Goal: Find specific page/section: Find specific page/section

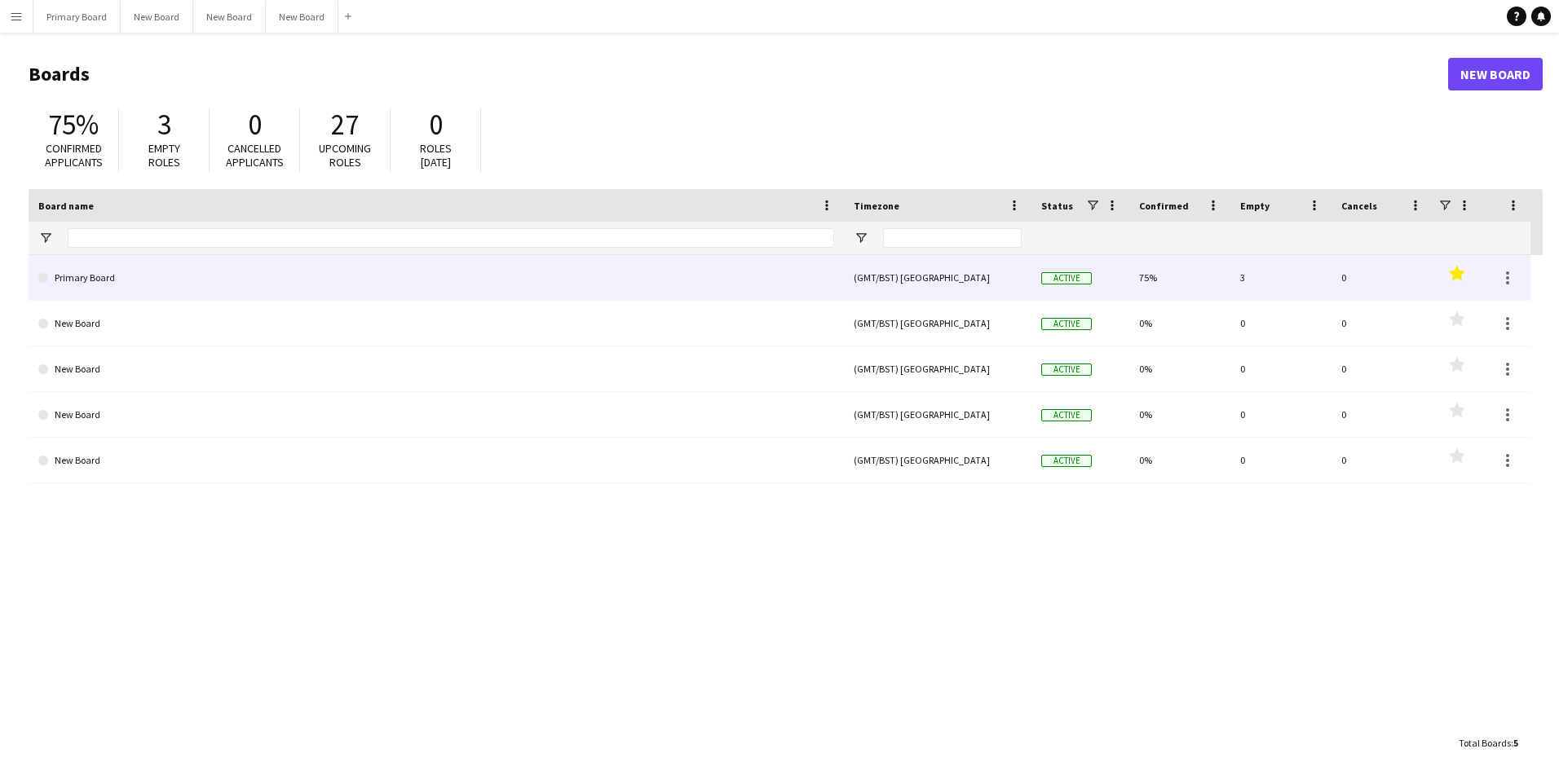
click at [101, 273] on link "Primary Board" at bounding box center [436, 278] width 796 height 46
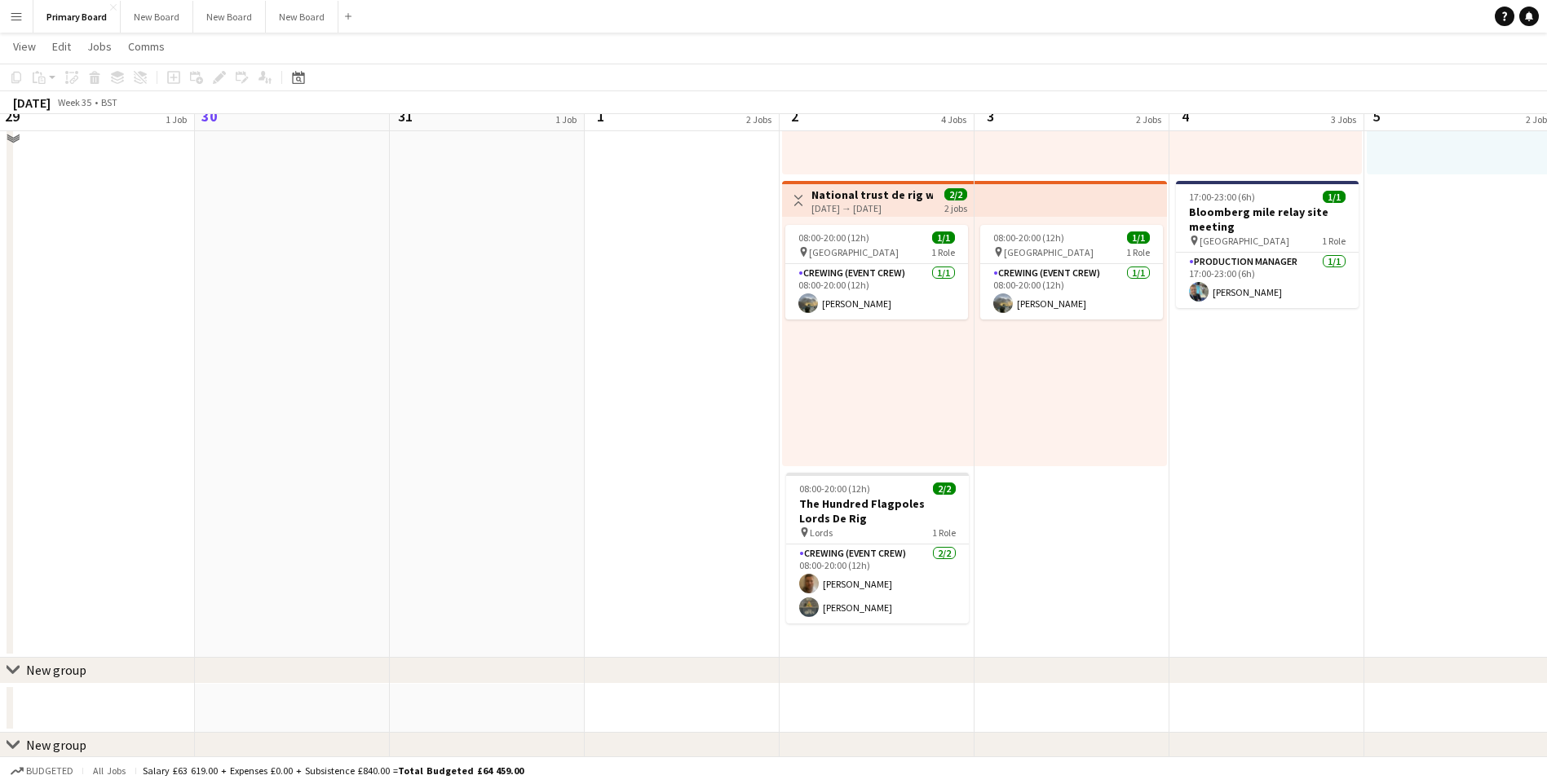
scroll to position [652, 0]
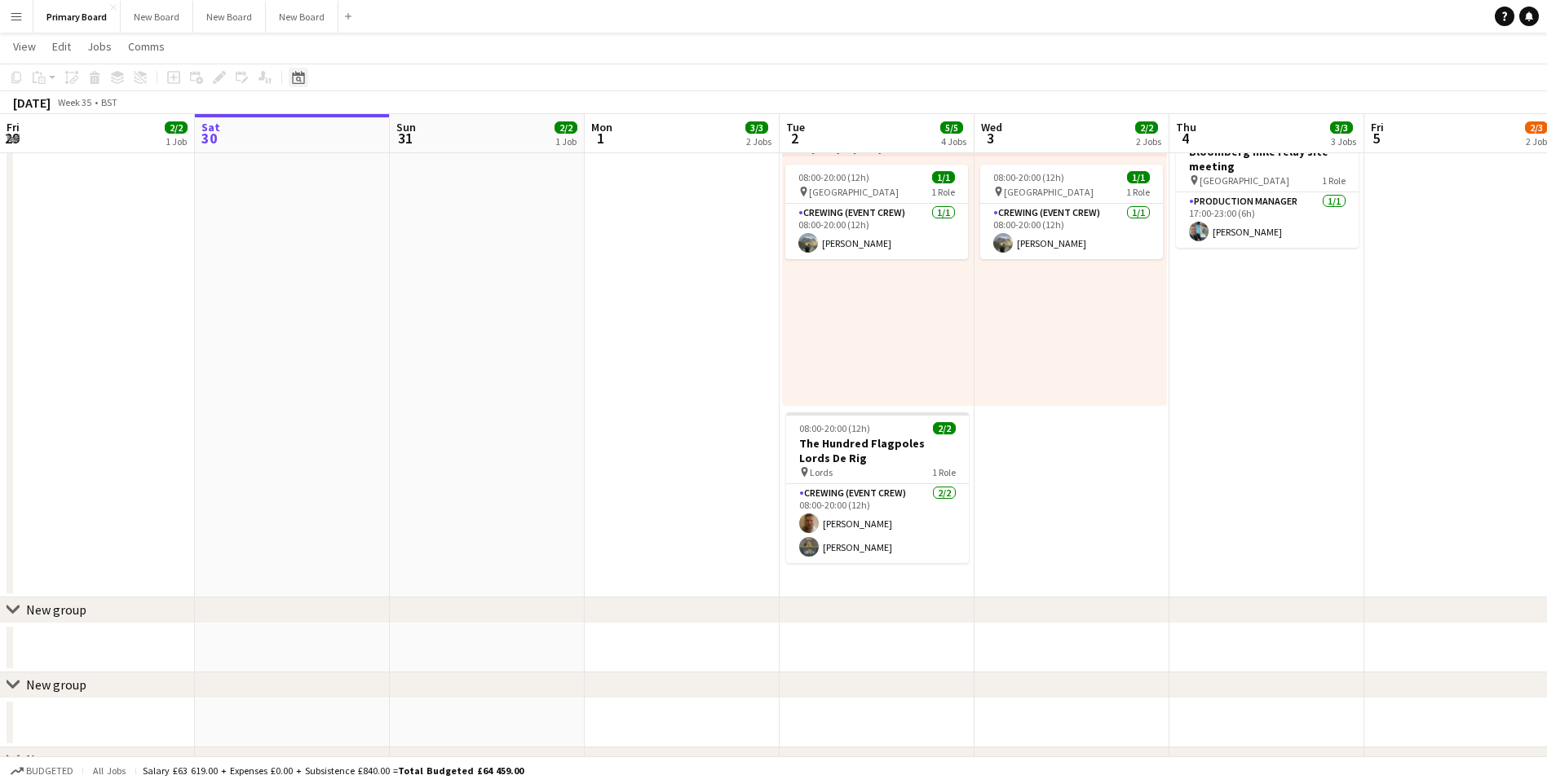
click at [298, 81] on icon at bounding box center [298, 79] width 6 height 6
click at [344, 222] on span "6" at bounding box center [345, 220] width 20 height 20
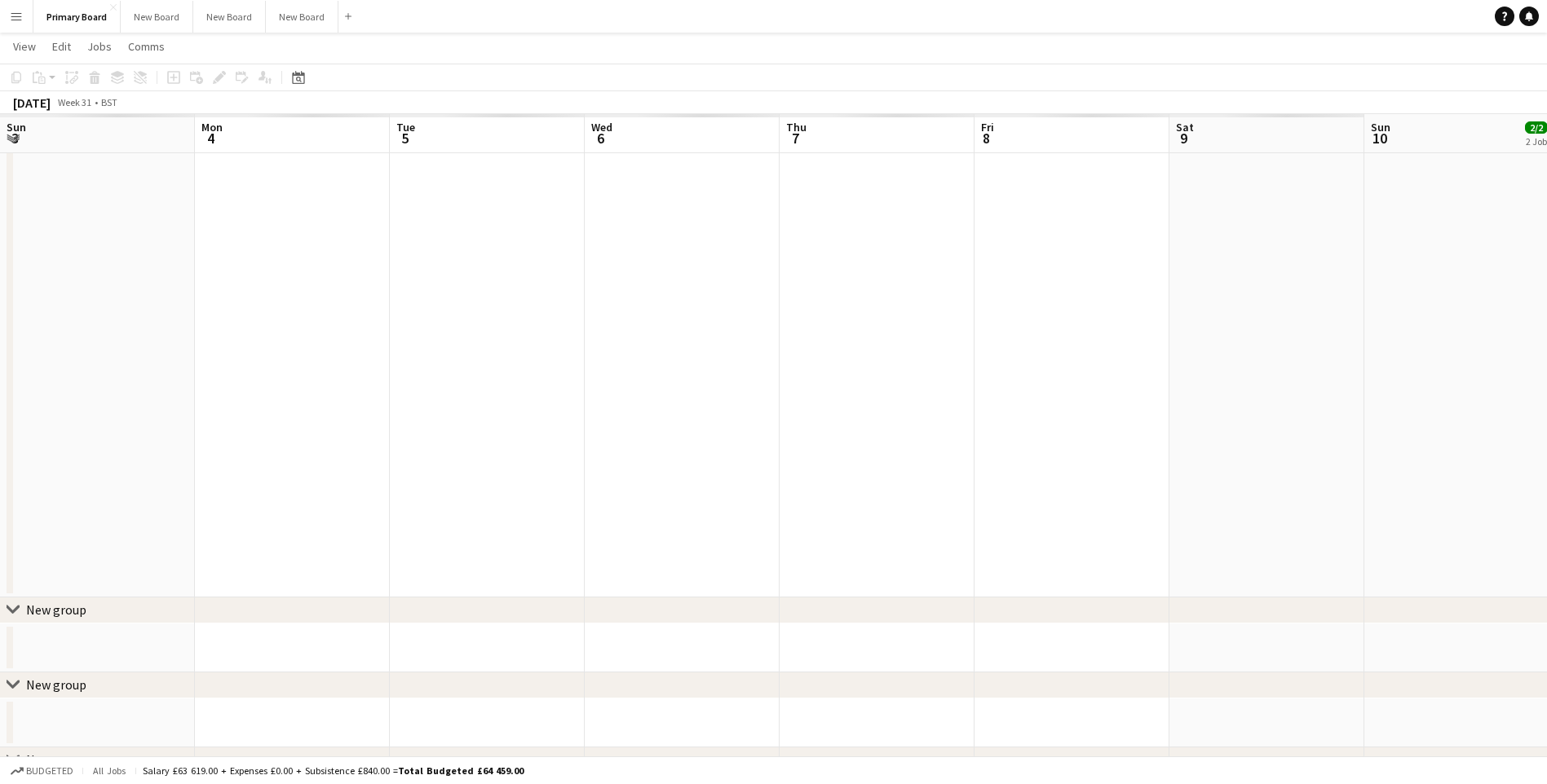
scroll to position [0, 561]
click at [297, 76] on icon "Date picker" at bounding box center [298, 77] width 13 height 13
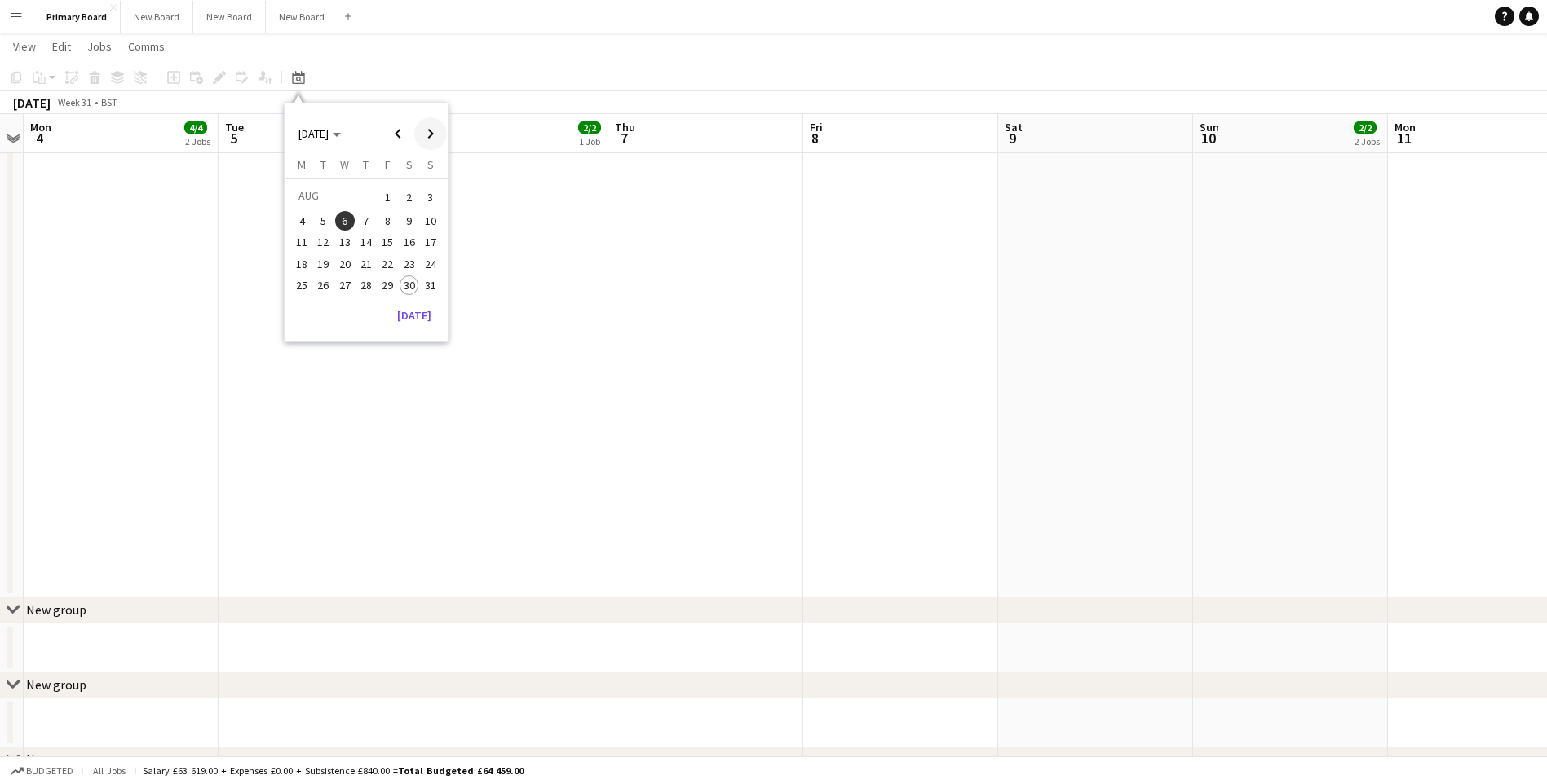
click at [429, 128] on span "Next month" at bounding box center [430, 134] width 33 height 33
click at [406, 213] on span "6" at bounding box center [409, 216] width 20 height 20
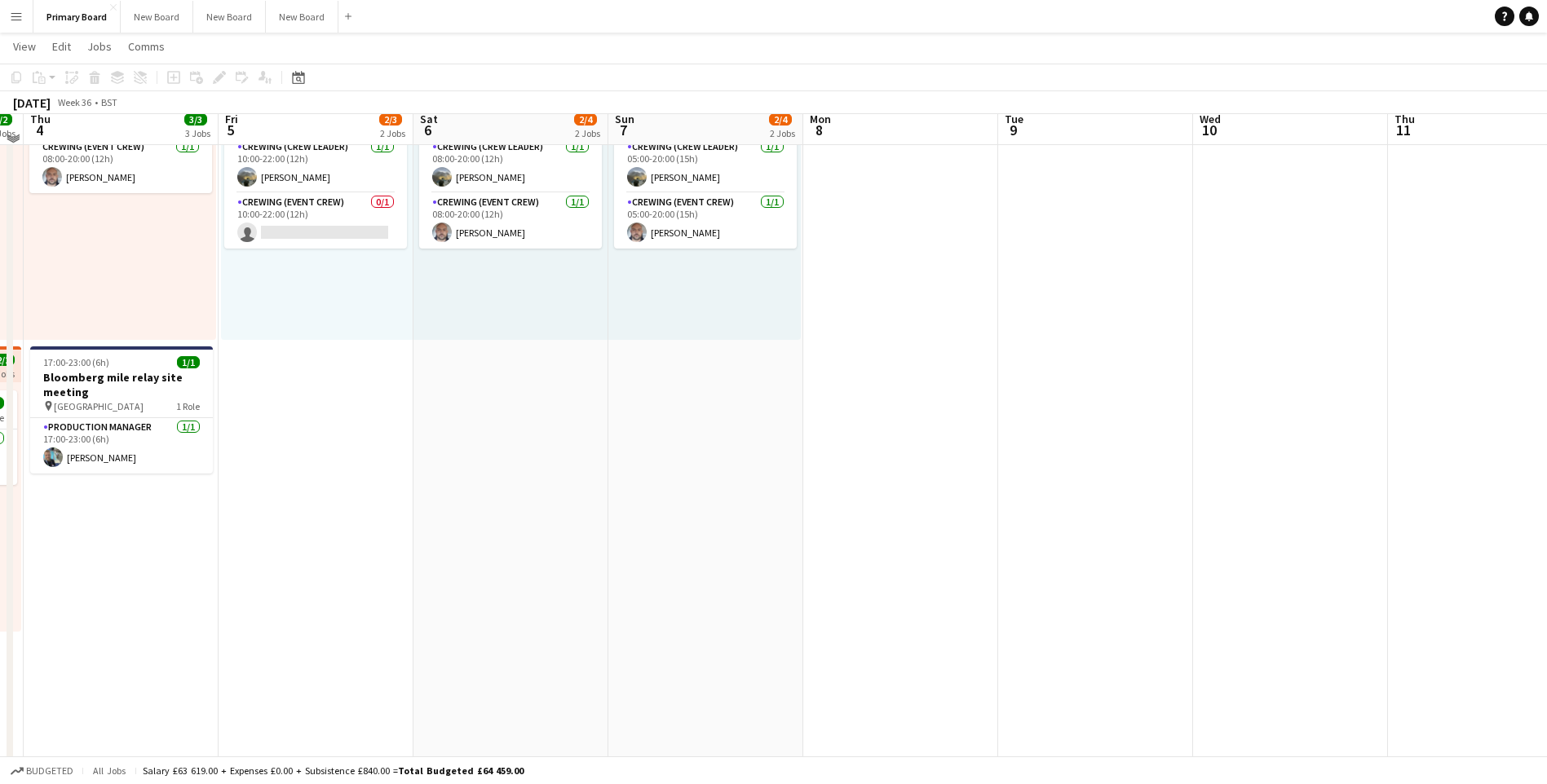
scroll to position [408, 0]
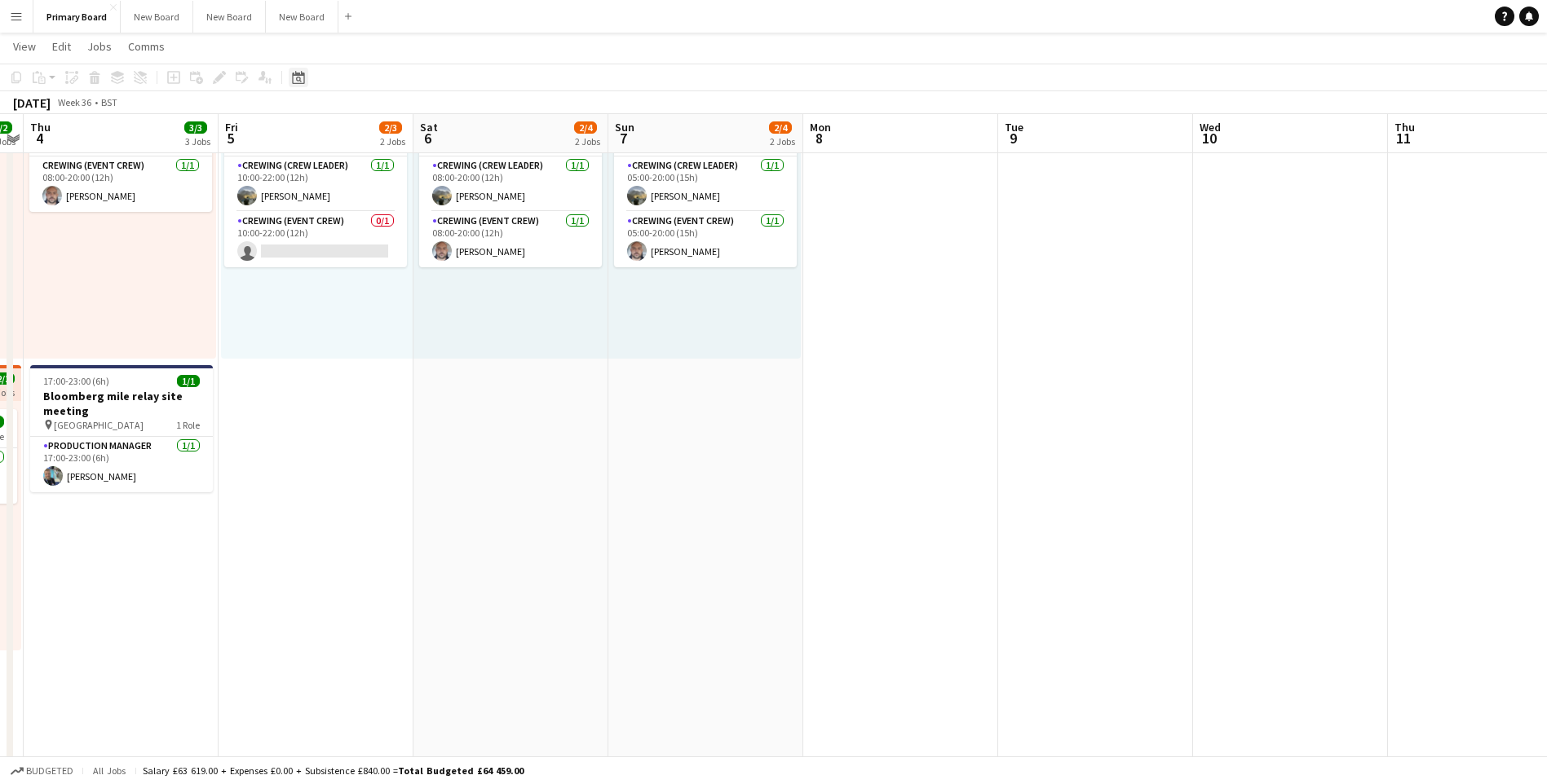
click at [300, 74] on icon at bounding box center [298, 77] width 12 height 13
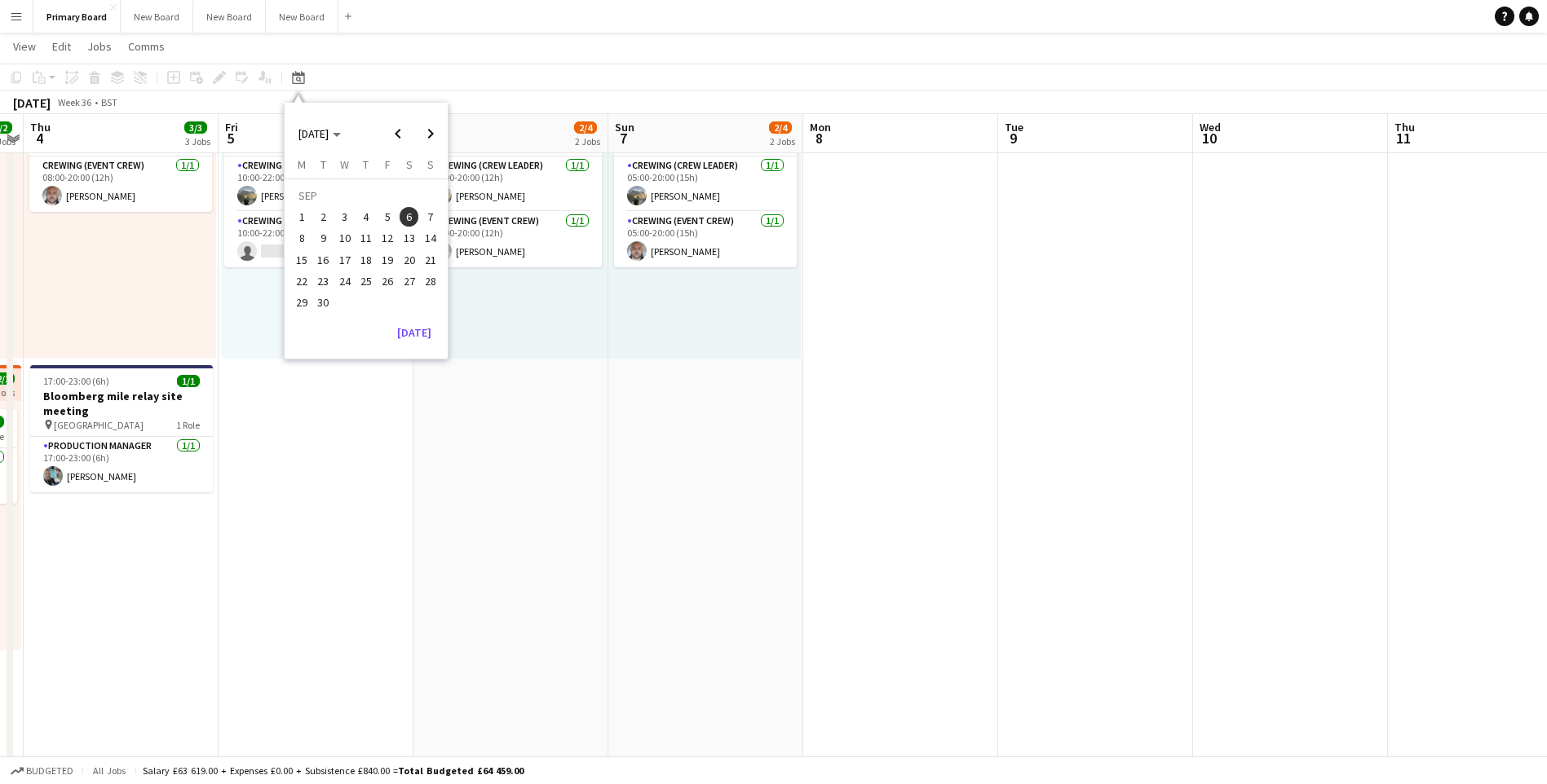
click at [366, 216] on span "4" at bounding box center [366, 216] width 20 height 20
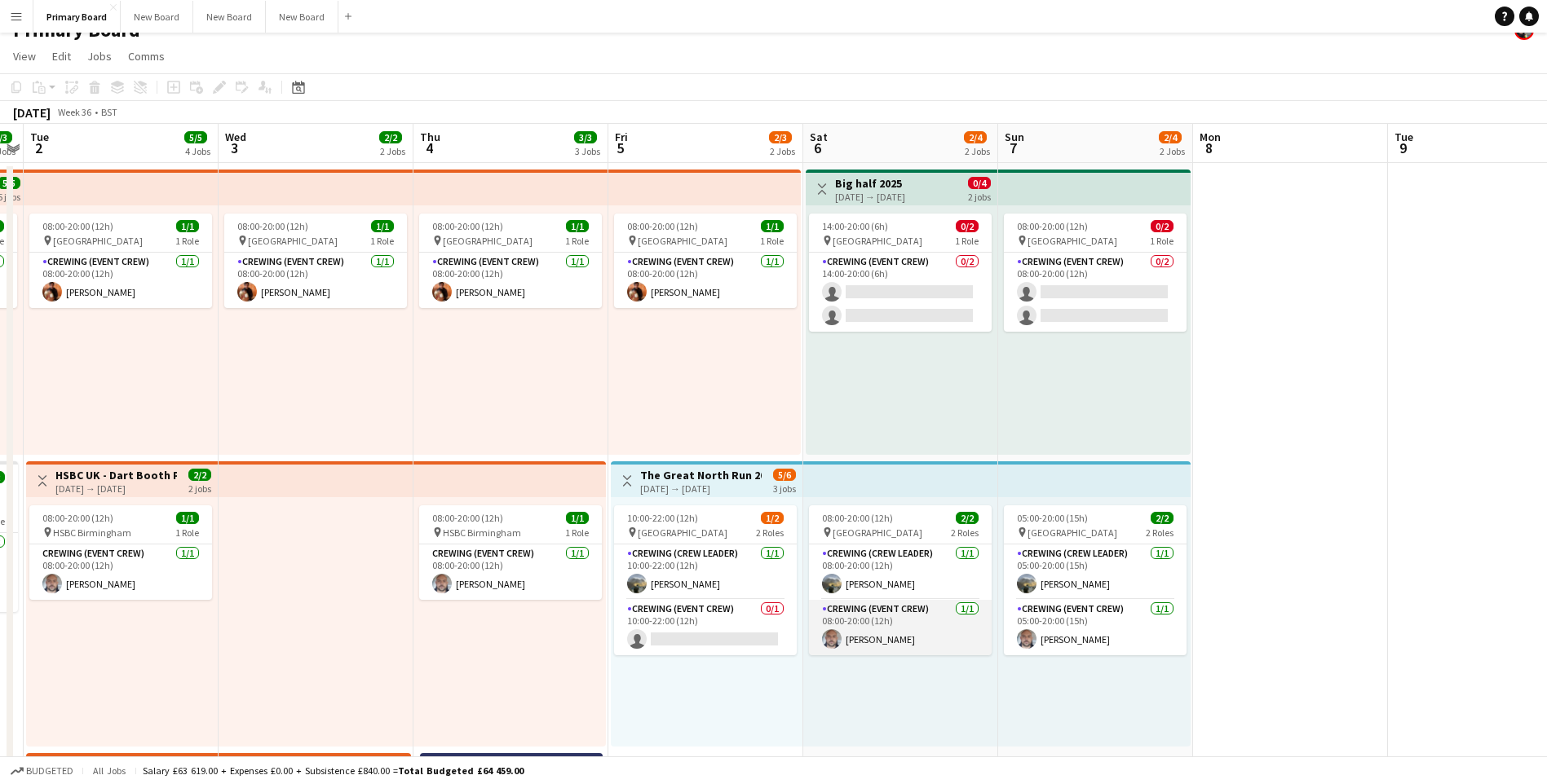
scroll to position [0, 0]
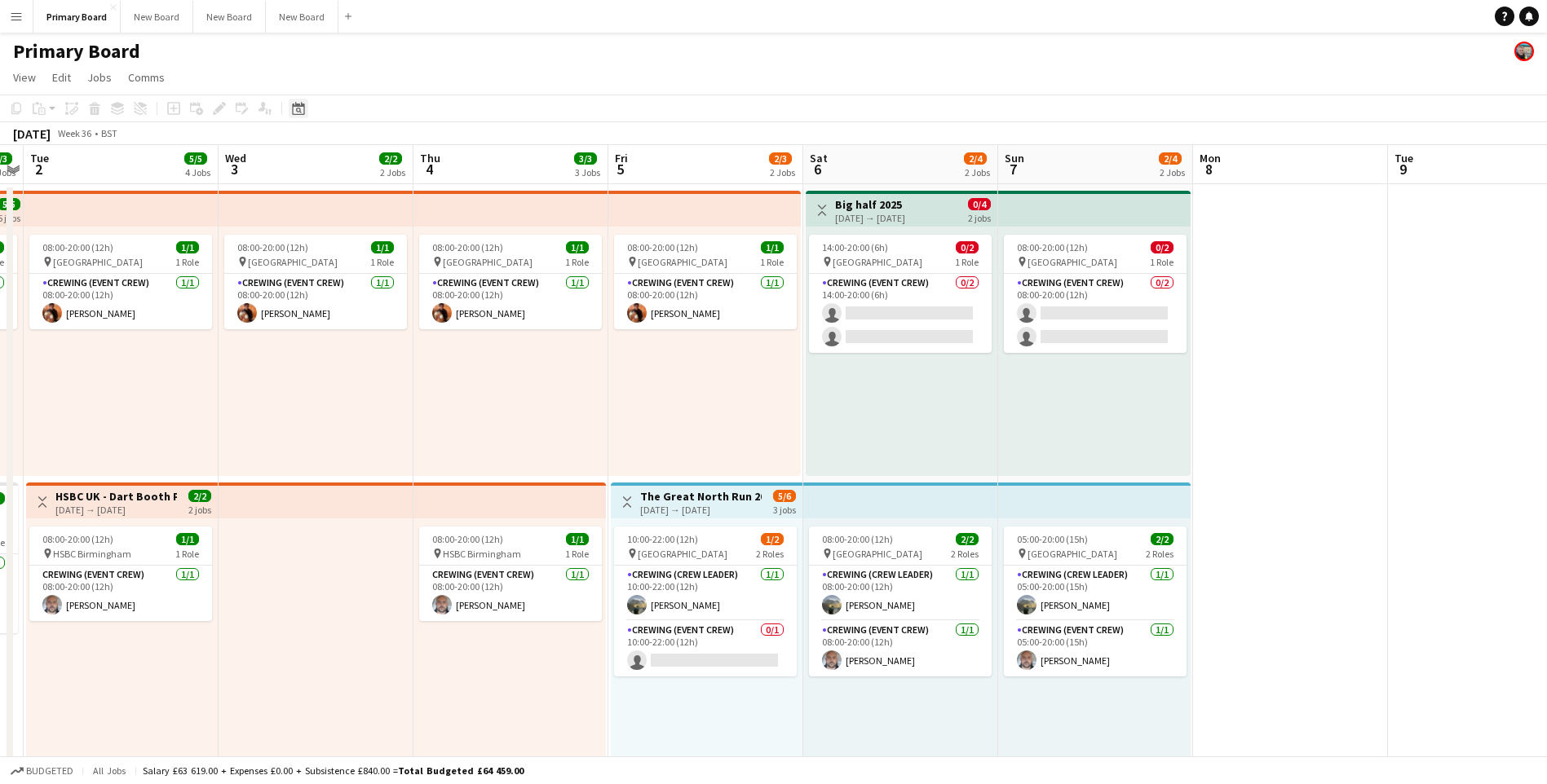
click at [296, 107] on icon "Date picker" at bounding box center [298, 108] width 13 height 13
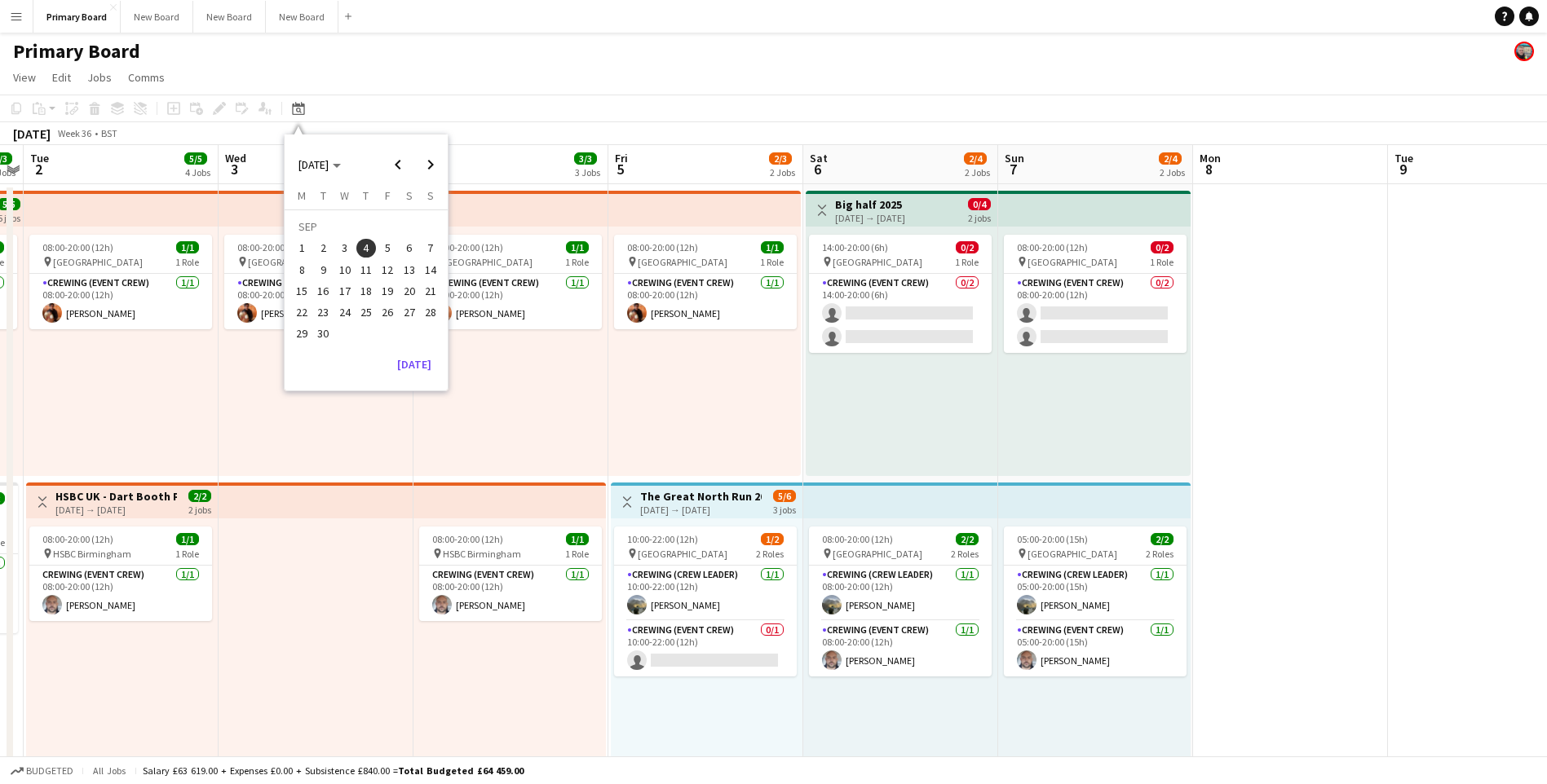
click at [301, 267] on span "8" at bounding box center [301, 269] width 20 height 20
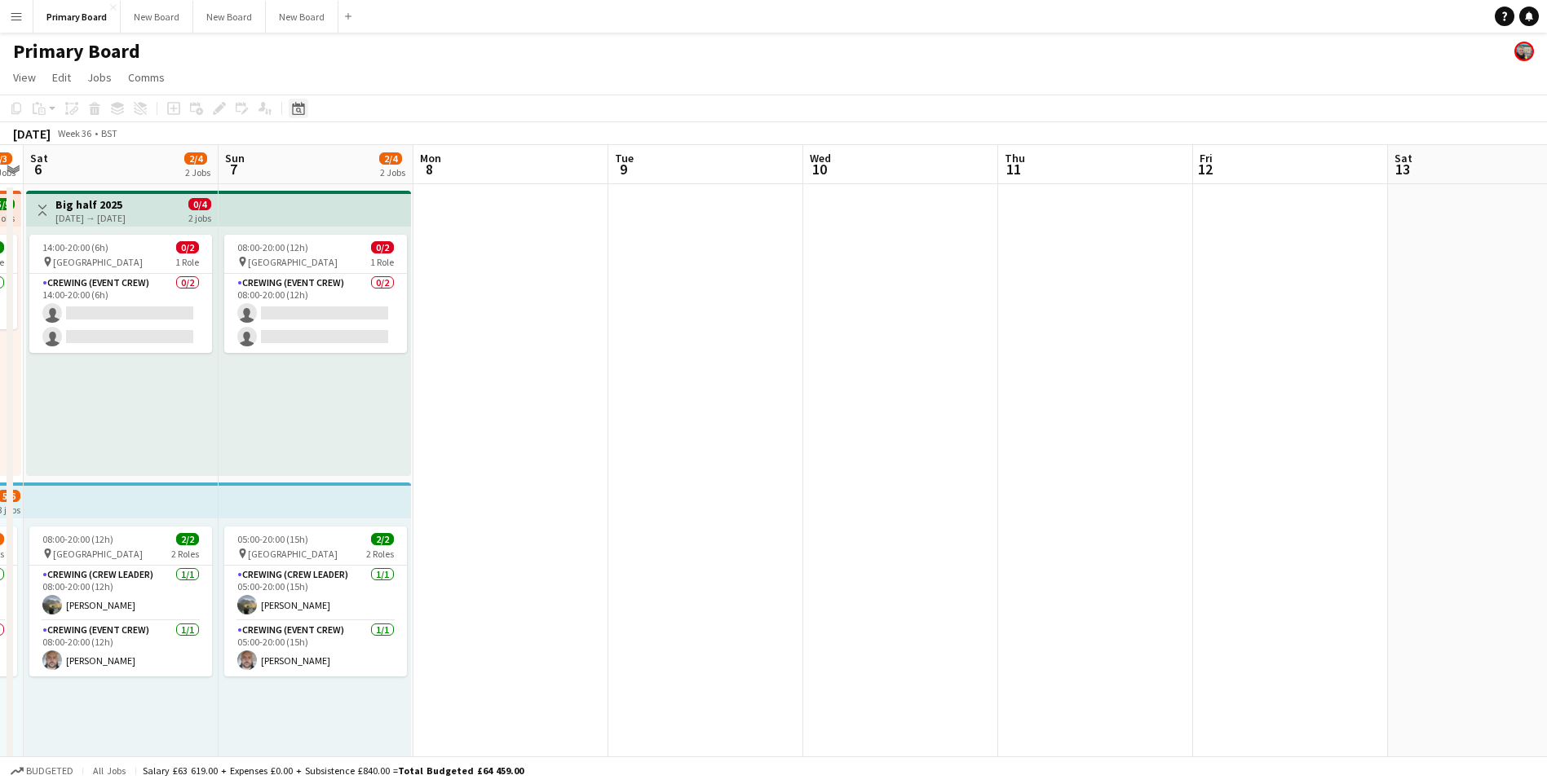
click at [301, 106] on icon at bounding box center [298, 108] width 12 height 13
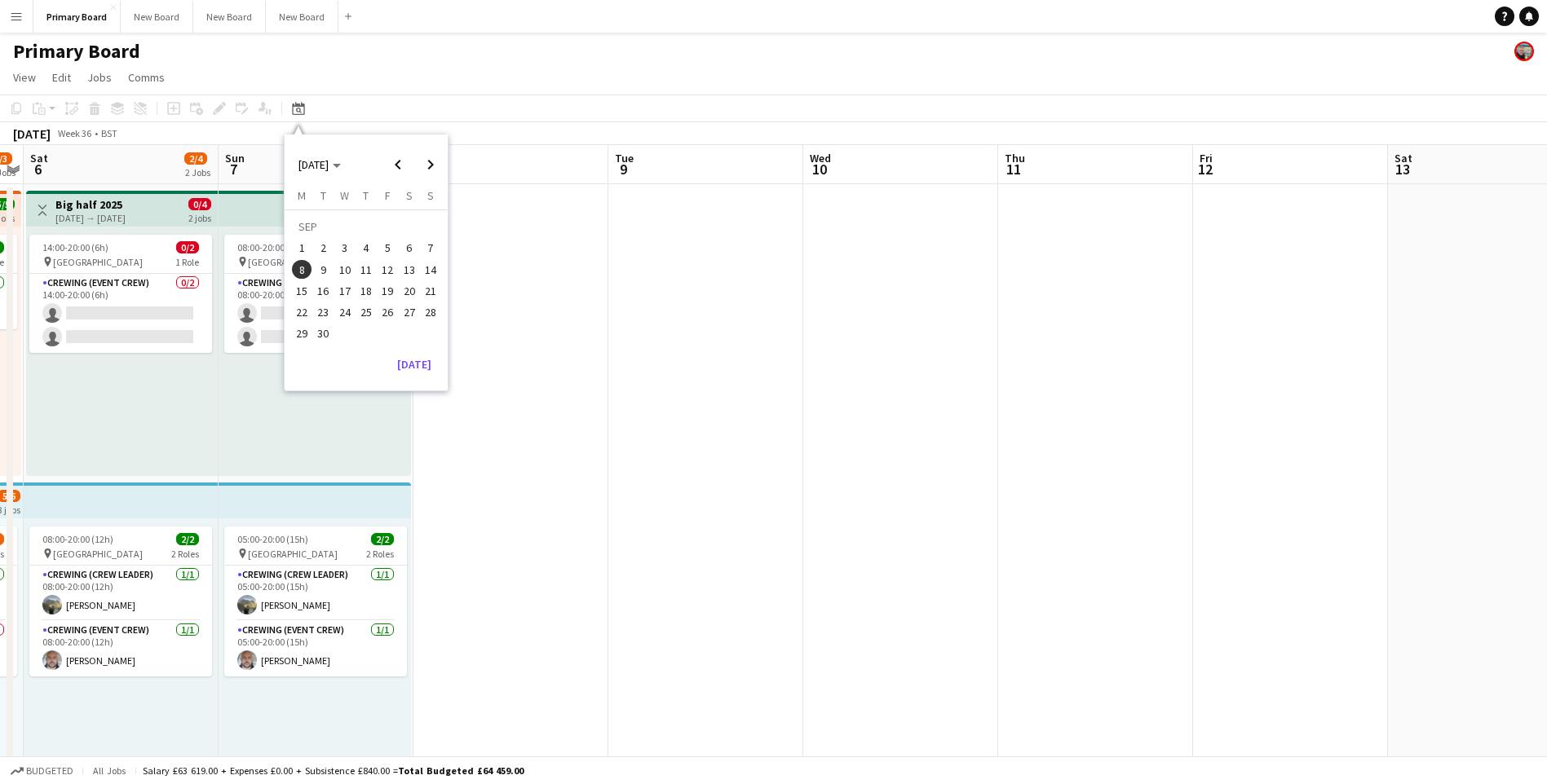
click at [302, 289] on span "15" at bounding box center [301, 291] width 20 height 20
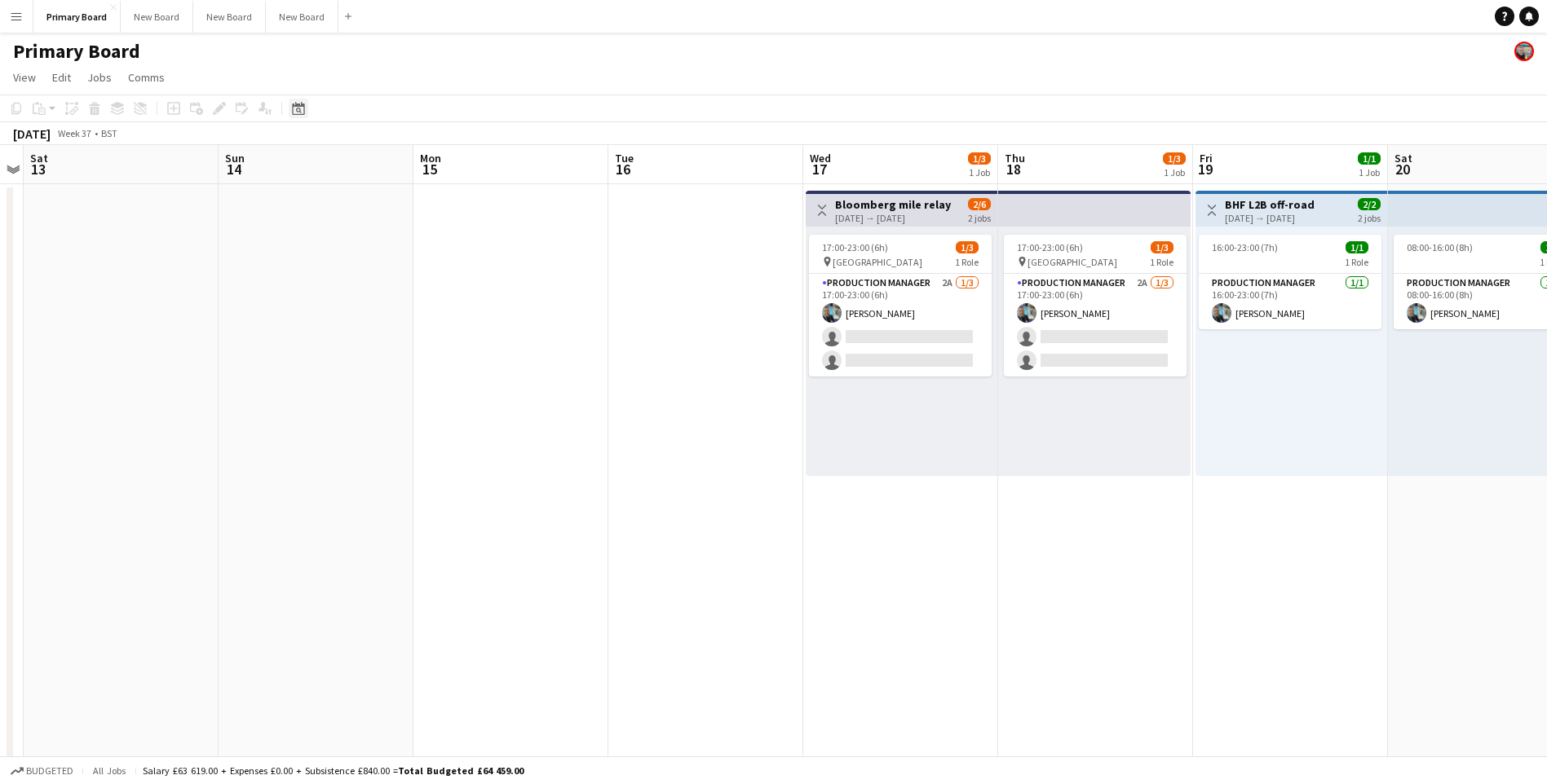
click at [300, 111] on icon at bounding box center [298, 110] width 6 height 6
click at [304, 314] on span "22" at bounding box center [301, 312] width 20 height 20
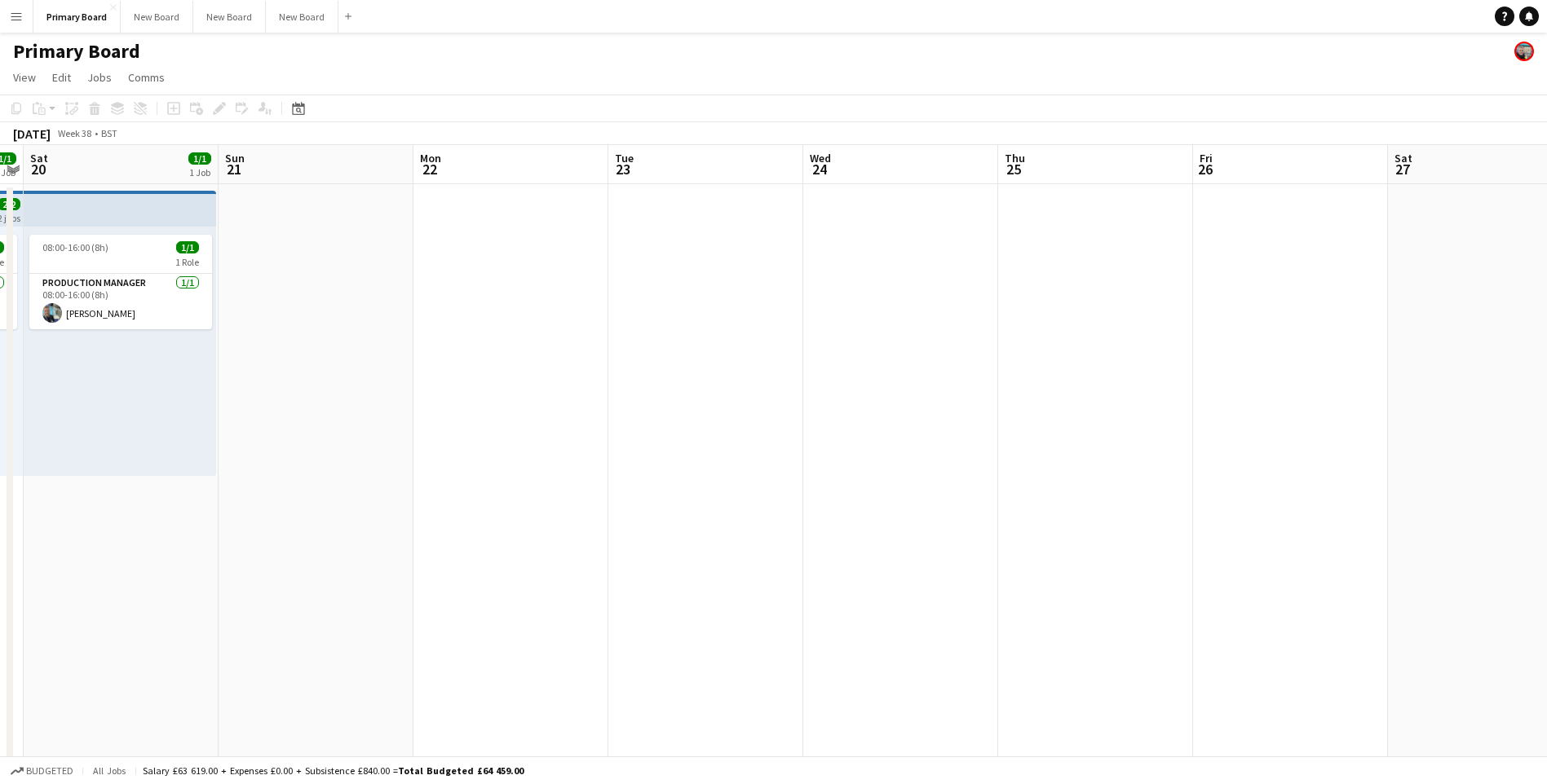
click at [32, 56] on h1 "Primary Board" at bounding box center [76, 52] width 127 height 24
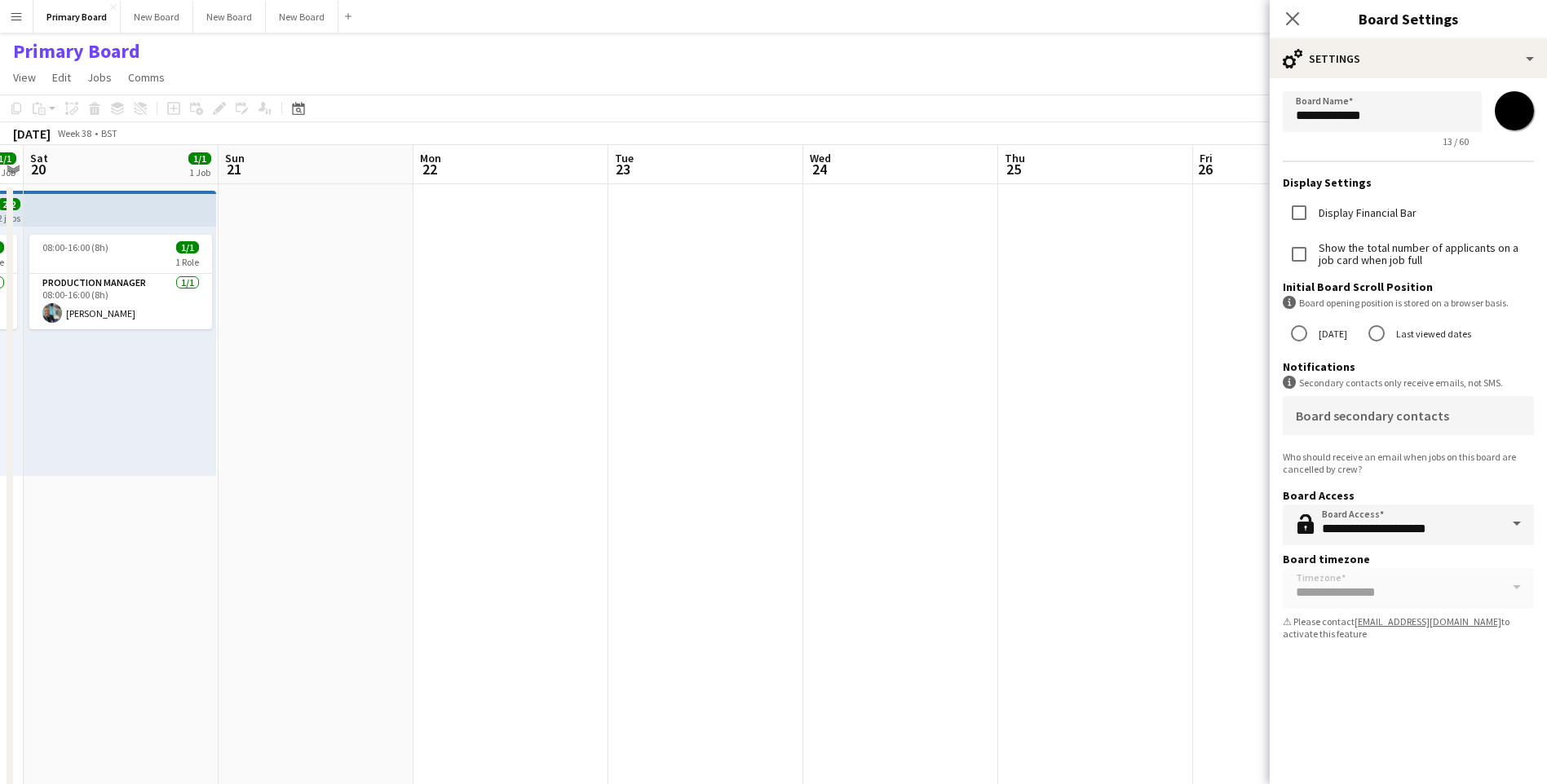
click at [32, 56] on h1 "Primary Board" at bounding box center [76, 52] width 127 height 24
click at [459, 561] on app-date-cell at bounding box center [510, 718] width 195 height 1067
